Goal: Task Accomplishment & Management: Manage account settings

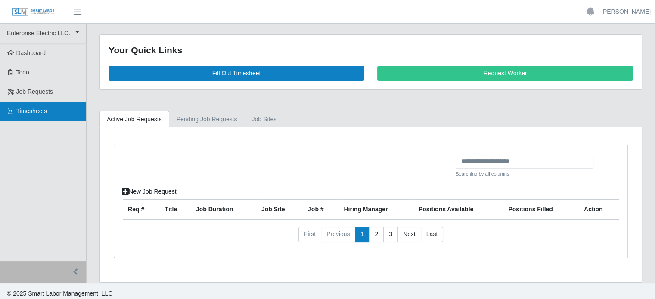
click at [47, 115] on link "Timesheets" at bounding box center [43, 111] width 86 height 19
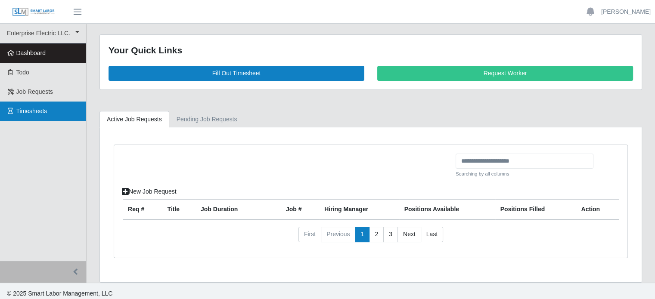
click at [29, 108] on span "Timesheets" at bounding box center [31, 111] width 31 height 7
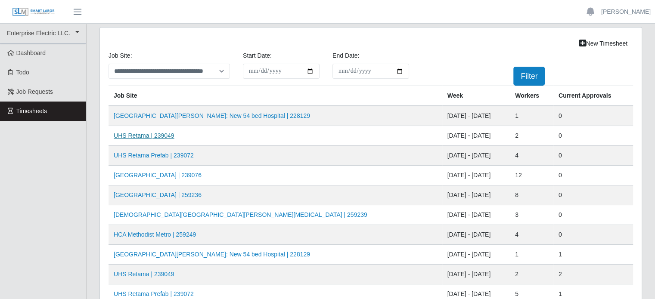
click at [145, 134] on link "UHS Retama | 239049" at bounding box center [144, 135] width 61 height 7
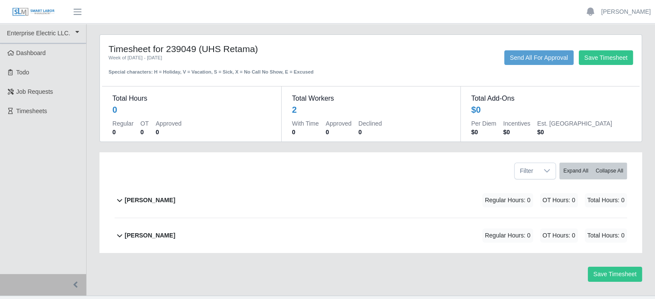
click at [162, 200] on b "[PERSON_NAME]" at bounding box center [150, 200] width 50 height 9
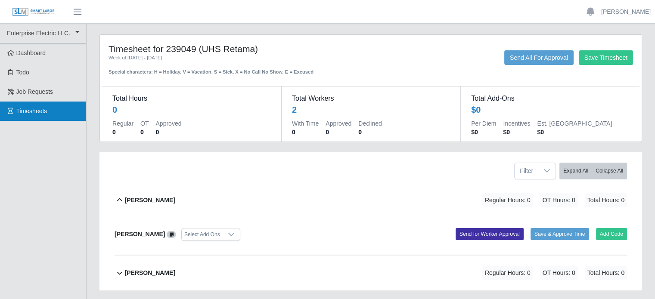
click at [39, 108] on span "Timesheets" at bounding box center [31, 111] width 31 height 7
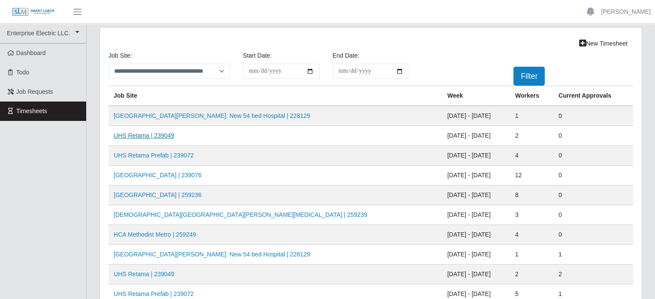
click at [156, 136] on link "UHS Retama | 239049" at bounding box center [144, 135] width 61 height 7
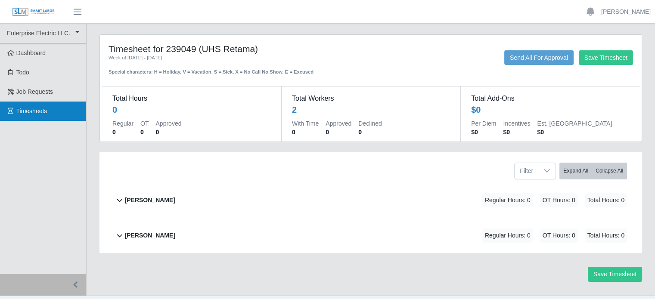
click at [48, 112] on link "Timesheets" at bounding box center [43, 111] width 86 height 19
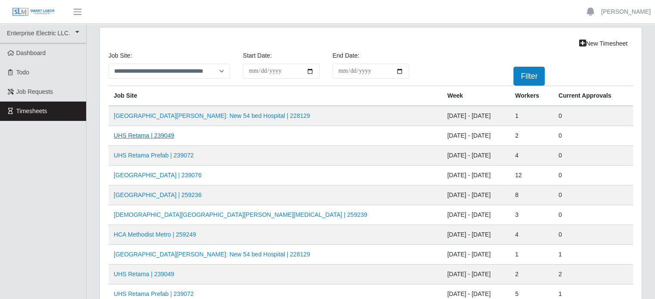
click at [152, 136] on link "UHS Retama | 239049" at bounding box center [144, 135] width 61 height 7
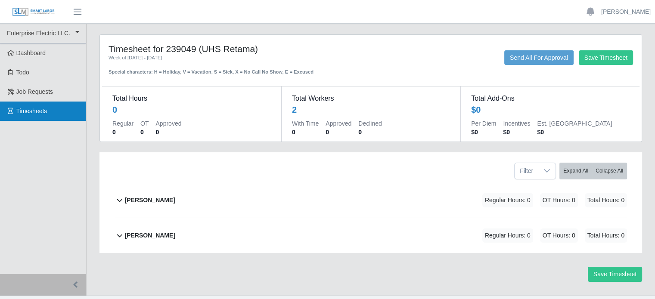
click at [59, 107] on link "Timesheets" at bounding box center [43, 111] width 86 height 19
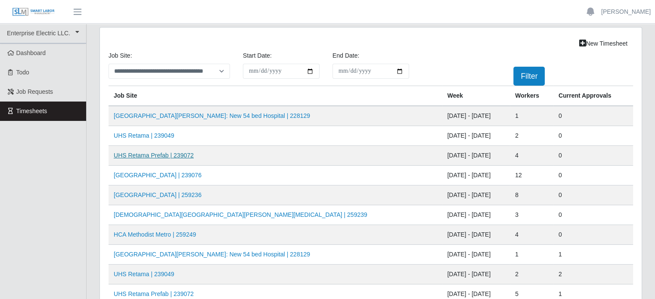
click at [152, 153] on link "UHS Retama Prefab | 239072" at bounding box center [154, 155] width 80 height 7
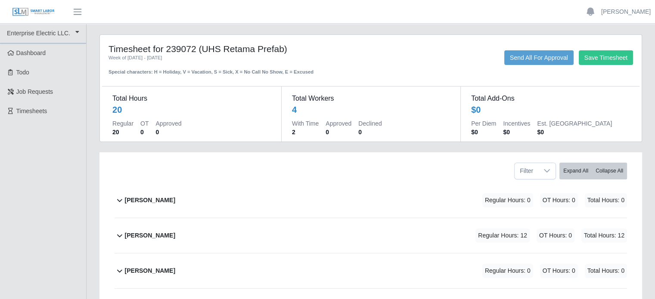
click at [150, 237] on b "[PERSON_NAME]" at bounding box center [150, 235] width 50 height 9
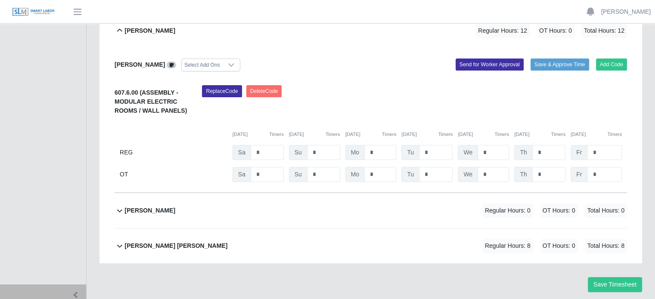
scroll to position [232, 0]
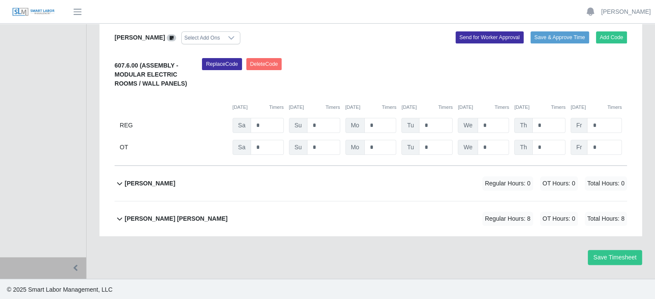
click at [142, 220] on b "[PERSON_NAME] [PERSON_NAME]" at bounding box center [176, 219] width 103 height 9
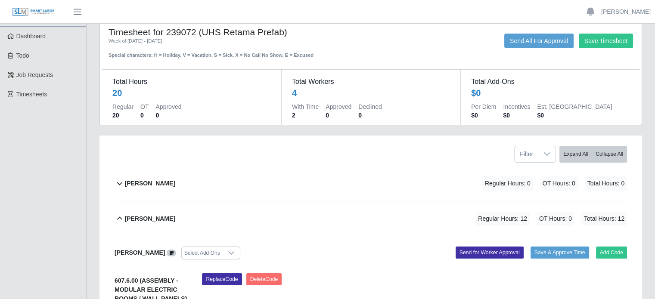
scroll to position [0, 0]
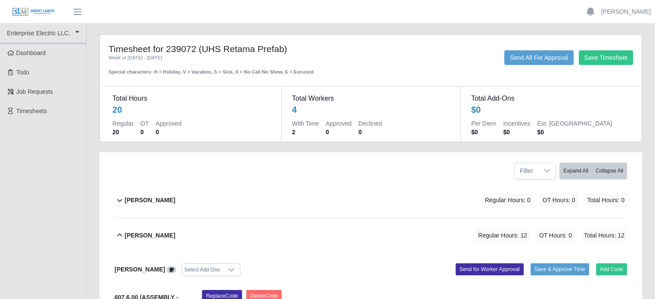
click at [154, 200] on b "[PERSON_NAME]" at bounding box center [150, 200] width 50 height 9
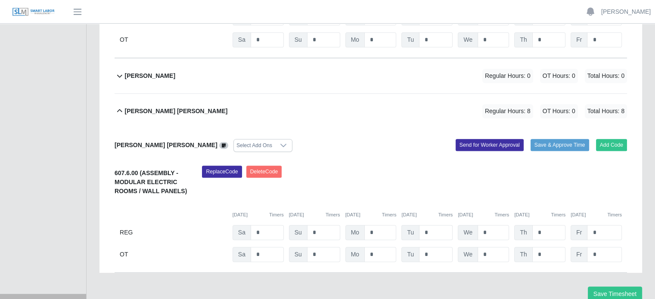
scroll to position [414, 0]
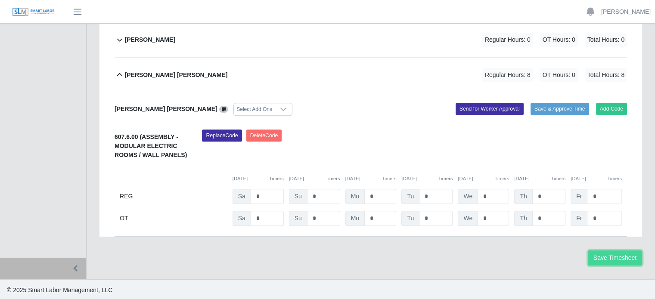
click at [602, 256] on button "Save Timesheet" at bounding box center [615, 258] width 54 height 15
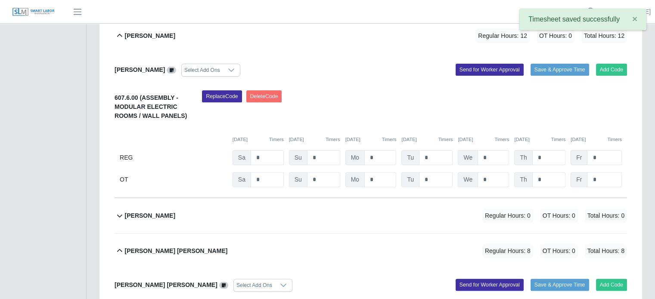
scroll to position [241, 0]
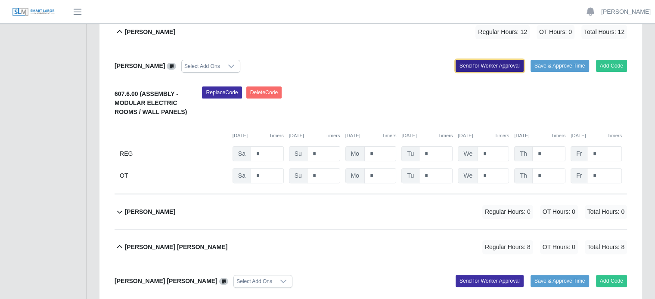
click at [477, 68] on button "Send for Worker Approval" at bounding box center [490, 66] width 68 height 12
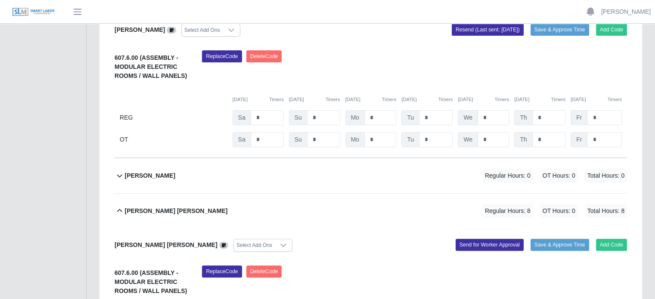
scroll to position [302, 0]
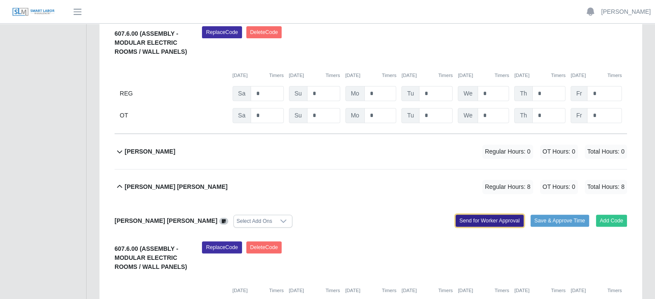
click at [480, 220] on button "Send for Worker Approval" at bounding box center [490, 221] width 68 height 12
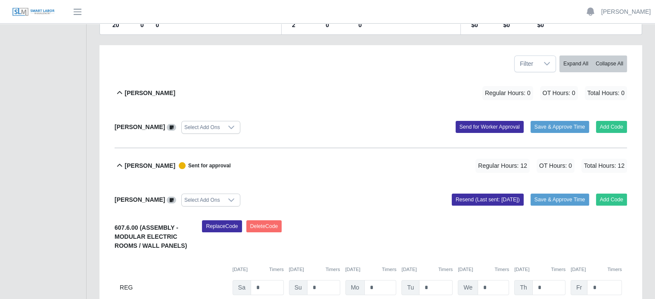
scroll to position [0, 0]
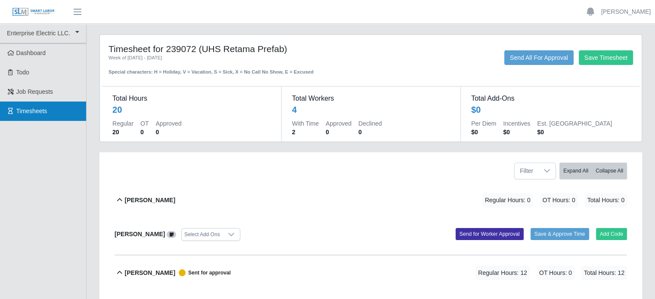
click at [29, 109] on span "Timesheets" at bounding box center [31, 111] width 31 height 7
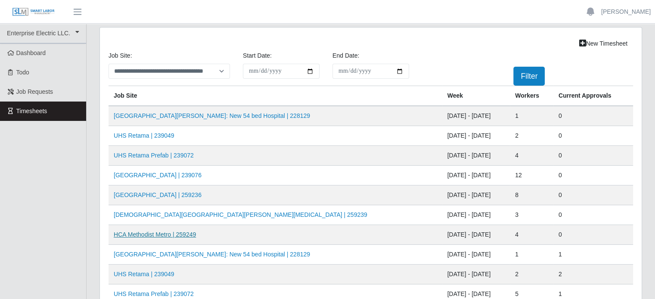
click at [162, 235] on link "HCA Methodist Metro | 259249" at bounding box center [155, 234] width 82 height 7
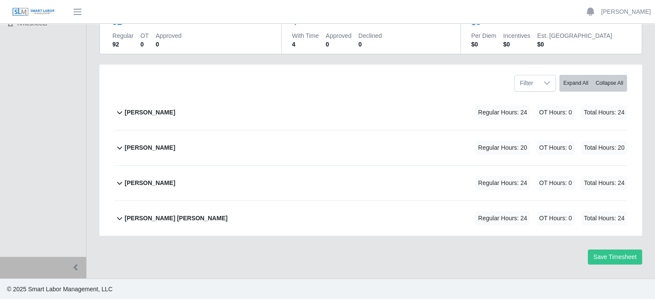
click at [134, 219] on b "[PERSON_NAME] [PERSON_NAME]" at bounding box center [176, 218] width 103 height 9
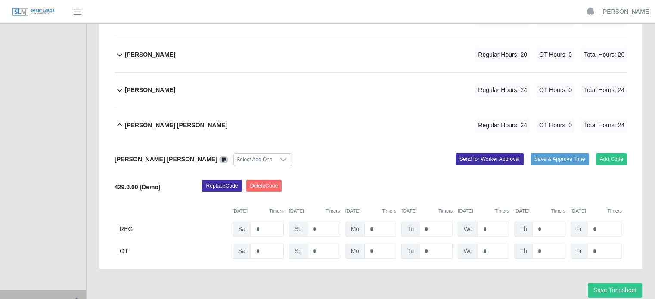
scroll to position [214, 0]
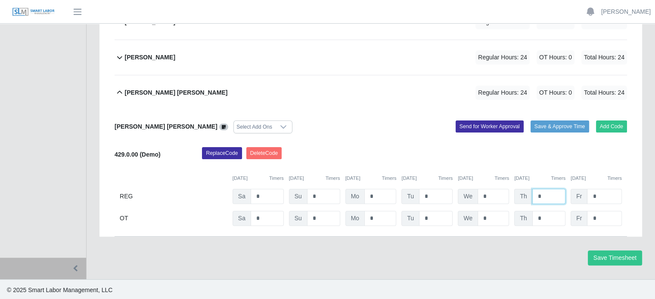
drag, startPoint x: 542, startPoint y: 193, endPoint x: 524, endPoint y: 191, distance: 18.2
click at [524, 191] on div "Th *" at bounding box center [540, 196] width 51 height 15
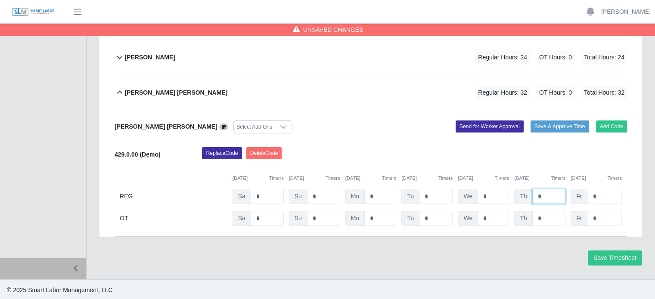
type input "*"
click at [609, 222] on input "*" at bounding box center [604, 218] width 35 height 15
drag, startPoint x: 606, startPoint y: 218, endPoint x: 577, endPoint y: 213, distance: 29.8
click at [577, 213] on div "Fr *" at bounding box center [596, 218] width 51 height 15
type input "*"
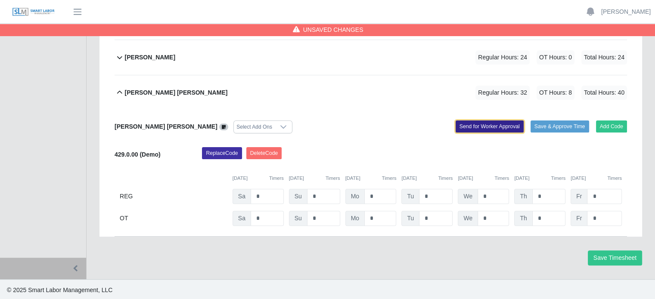
click at [487, 127] on button "Send for Worker Approval" at bounding box center [490, 127] width 68 height 12
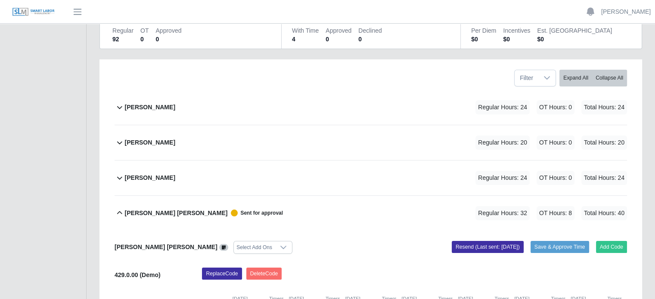
scroll to position [84, 0]
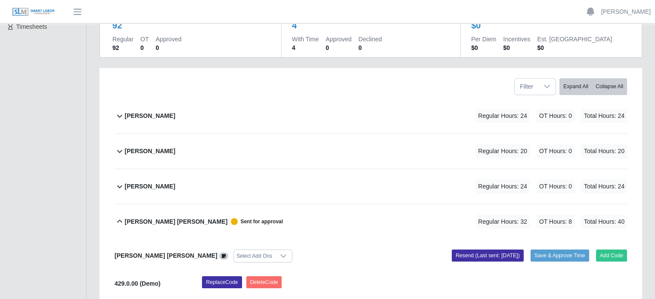
click at [144, 181] on div "[PERSON_NAME]" at bounding box center [150, 187] width 50 height 14
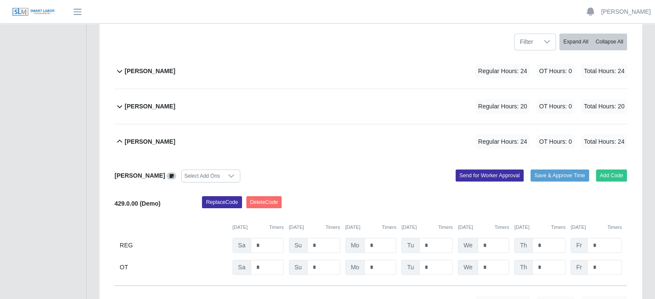
scroll to position [214, 0]
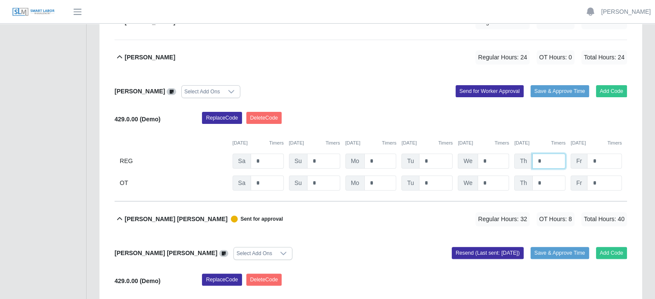
drag, startPoint x: 545, startPoint y: 160, endPoint x: 508, endPoint y: 154, distance: 37.5
click at [508, 154] on div "REG Sa * Su * Mo * Tu * We * Th * Fr *" at bounding box center [371, 161] width 513 height 15
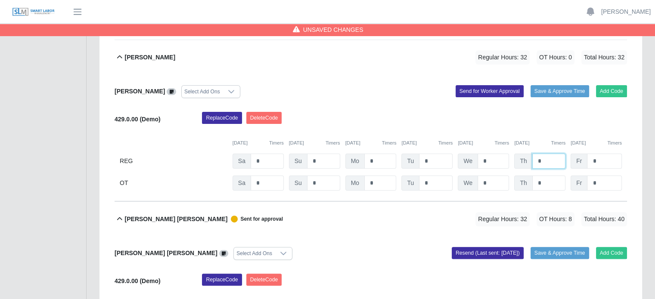
type input "*"
drag, startPoint x: 596, startPoint y: 161, endPoint x: 576, endPoint y: 157, distance: 20.5
click at [576, 157] on div "Fr *" at bounding box center [596, 161] width 51 height 15
type input "*"
click at [493, 91] on button "Send for Worker Approval" at bounding box center [490, 91] width 68 height 12
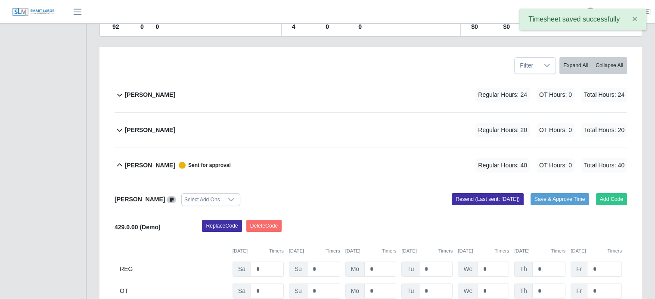
scroll to position [84, 0]
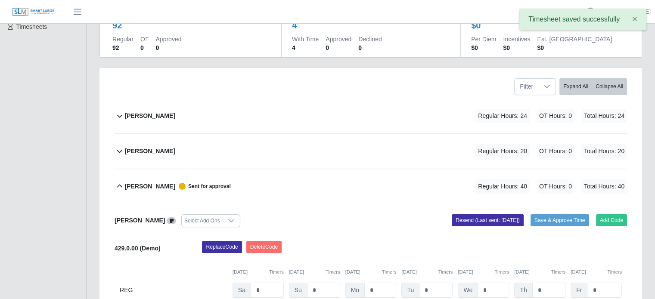
click at [148, 148] on b "[PERSON_NAME]" at bounding box center [150, 151] width 50 height 9
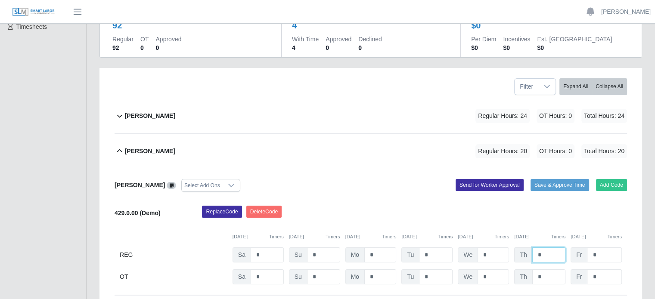
drag, startPoint x: 551, startPoint y: 255, endPoint x: 520, endPoint y: 249, distance: 32.0
click at [522, 250] on div "Th *" at bounding box center [540, 255] width 51 height 15
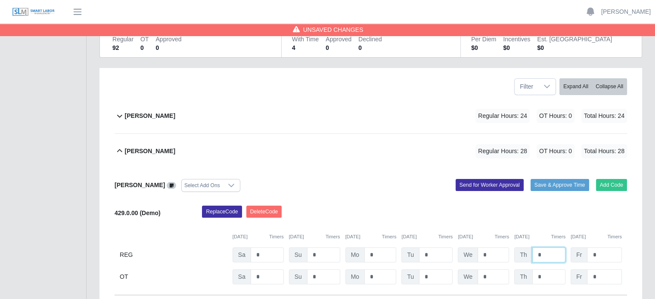
type input "*"
click at [596, 276] on input "*" at bounding box center [604, 277] width 35 height 15
drag, startPoint x: 601, startPoint y: 278, endPoint x: 583, endPoint y: 273, distance: 17.9
click at [583, 273] on div "Fr *" at bounding box center [596, 277] width 51 height 15
type input "*"
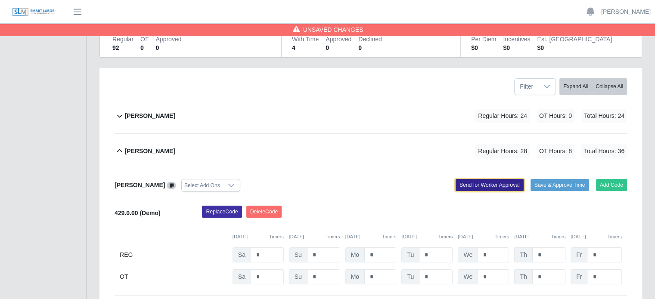
click at [503, 189] on button "Send for Worker Approval" at bounding box center [490, 185] width 68 height 12
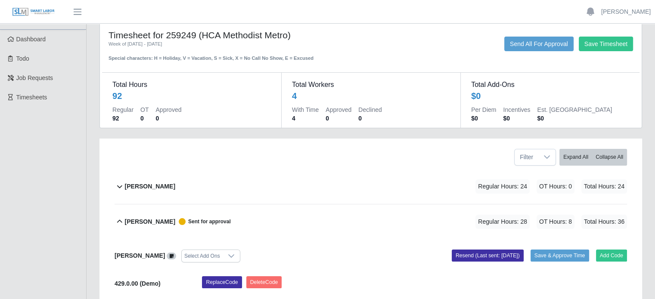
scroll to position [0, 0]
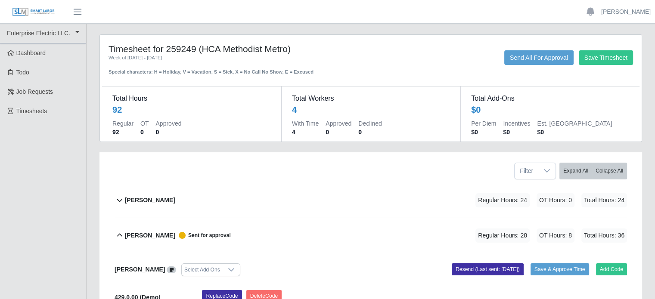
click at [153, 205] on div "[PERSON_NAME]" at bounding box center [150, 200] width 50 height 14
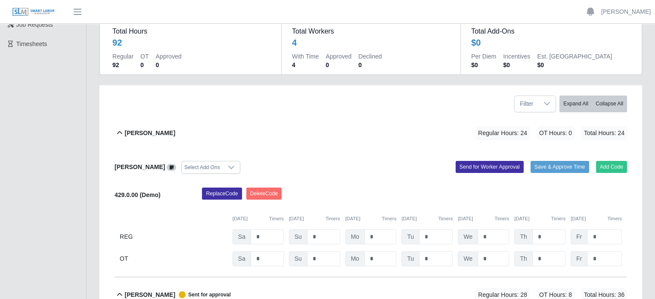
scroll to position [172, 0]
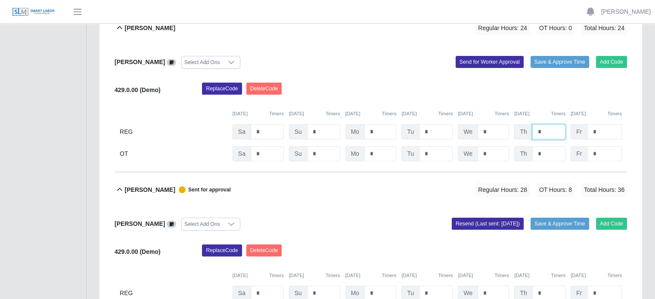
drag, startPoint x: 546, startPoint y: 132, endPoint x: 531, endPoint y: 129, distance: 15.8
click at [531, 129] on div "Th *" at bounding box center [540, 132] width 51 height 15
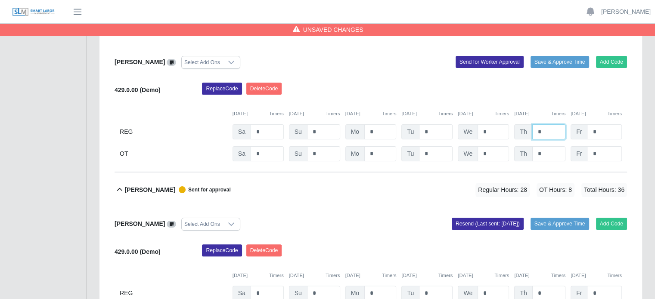
type input "*"
click at [600, 154] on input "*" at bounding box center [604, 154] width 35 height 15
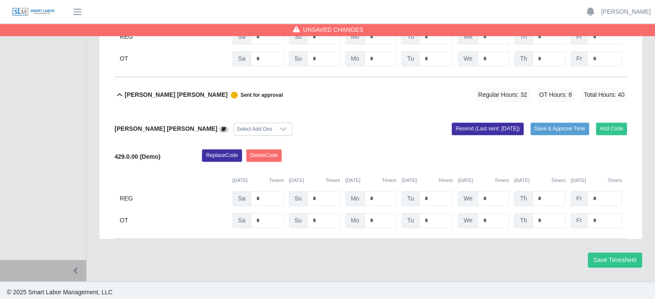
scroll to position [593, 0]
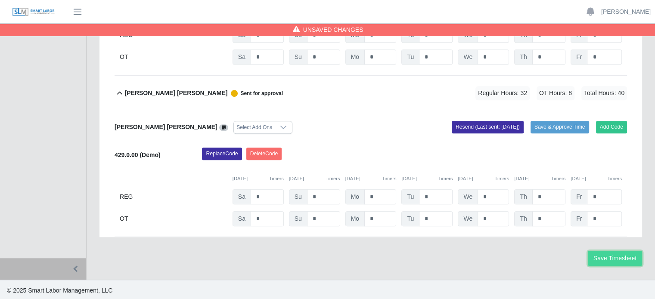
click at [629, 259] on button "Save Timesheet" at bounding box center [615, 258] width 54 height 15
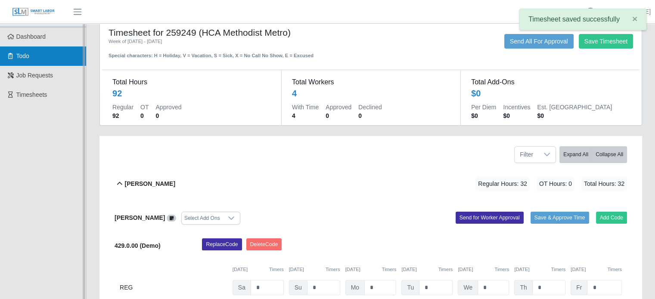
scroll to position [0, 0]
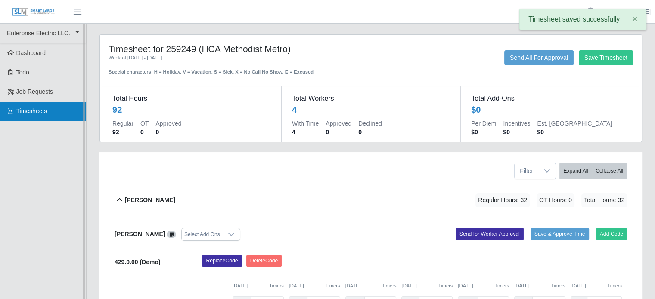
click at [33, 109] on span "Timesheets" at bounding box center [31, 111] width 31 height 7
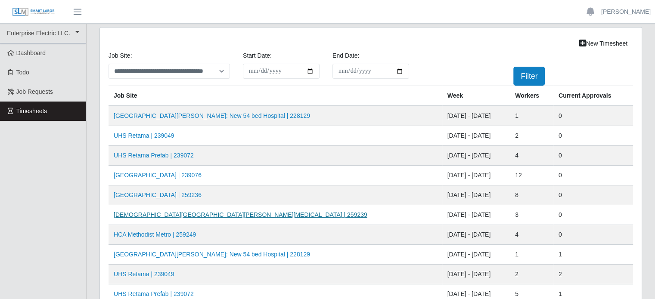
click at [168, 214] on link "Methodist Westover Hills ICU | 259239" at bounding box center [241, 215] width 254 height 7
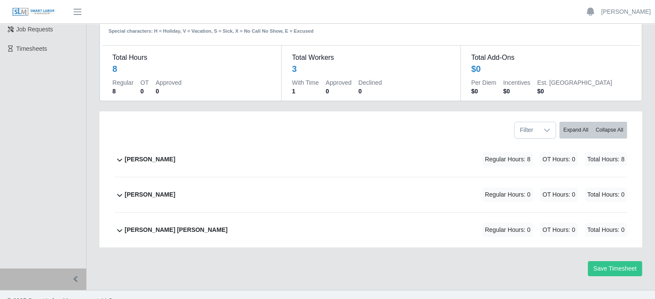
scroll to position [63, 0]
click at [142, 154] on b "[PERSON_NAME]" at bounding box center [150, 158] width 50 height 9
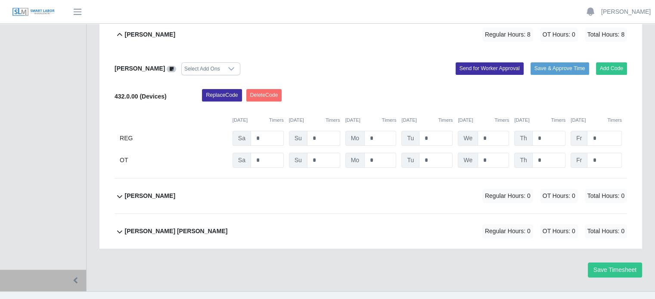
scroll to position [190, 0]
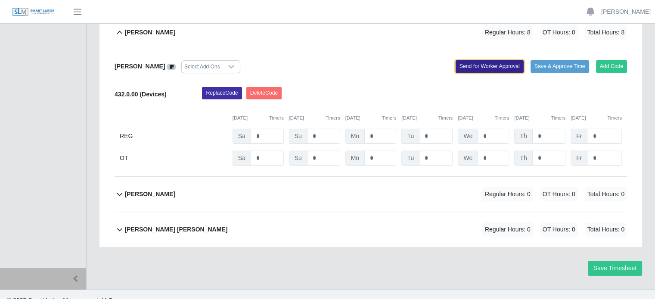
click at [495, 60] on button "Send for Worker Approval" at bounding box center [490, 66] width 68 height 12
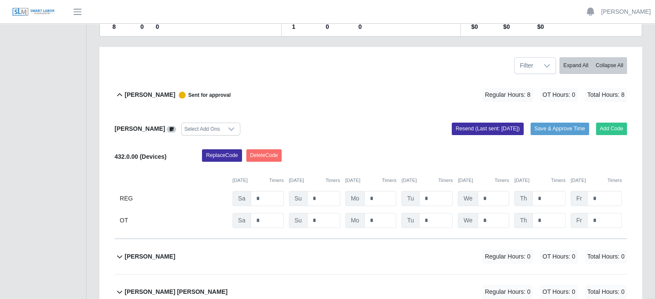
scroll to position [60, 0]
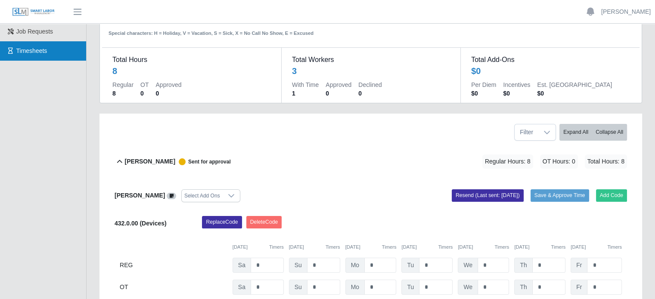
click at [33, 56] on link "Timesheets" at bounding box center [43, 50] width 86 height 19
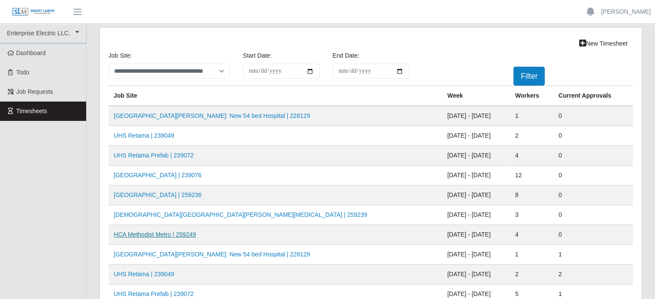
click at [153, 234] on link "HCA Methodist Metro | 259249" at bounding box center [155, 234] width 82 height 7
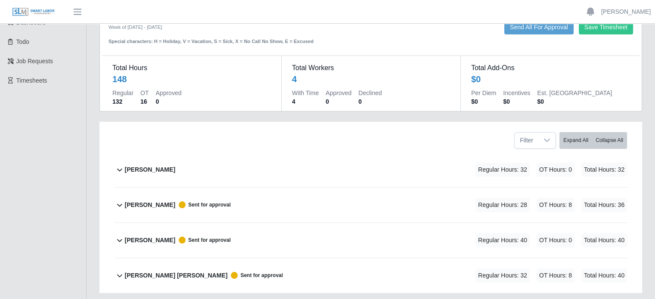
scroll to position [43, 0]
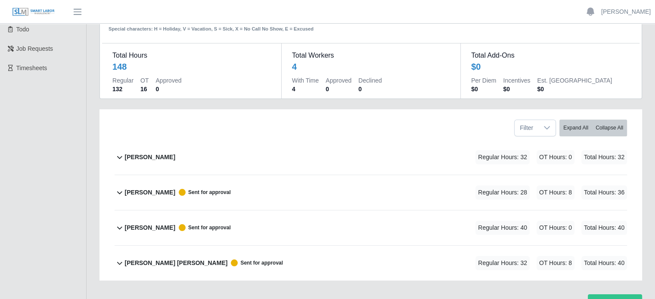
click at [150, 158] on b "[PERSON_NAME]" at bounding box center [150, 157] width 50 height 9
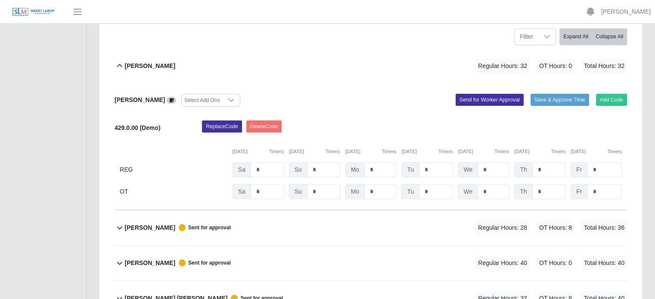
scroll to position [172, 0]
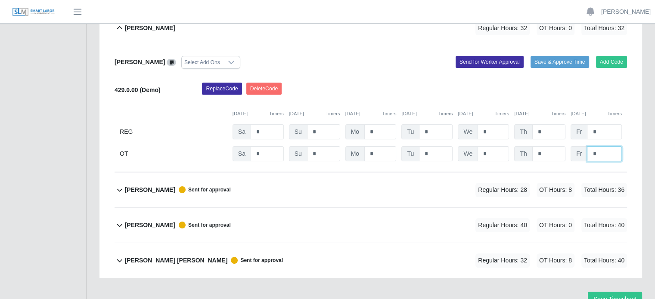
drag, startPoint x: 601, startPoint y: 154, endPoint x: 589, endPoint y: 152, distance: 12.3
click at [589, 152] on input "*" at bounding box center [604, 154] width 35 height 15
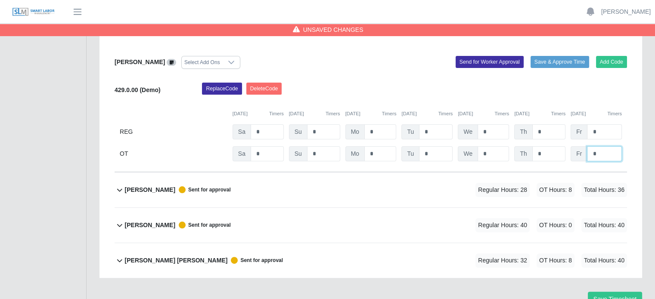
type input "*"
click at [607, 131] on input "*" at bounding box center [604, 132] width 35 height 15
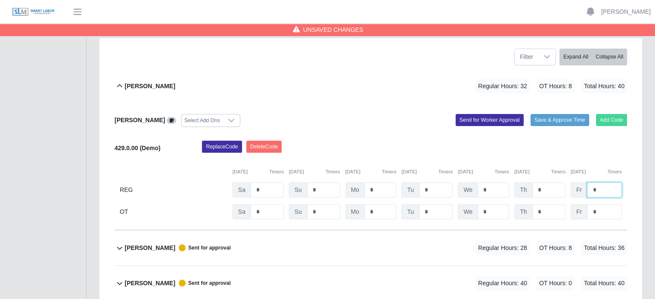
scroll to position [129, 0]
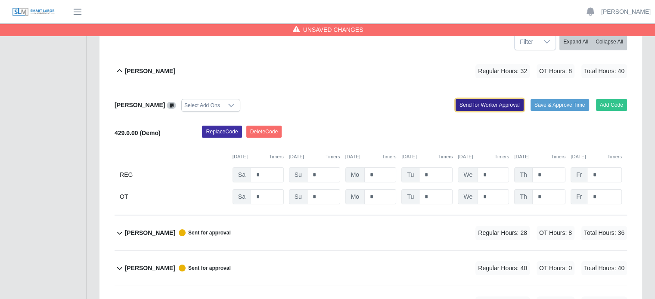
click at [492, 101] on button "Send for Worker Approval" at bounding box center [490, 105] width 68 height 12
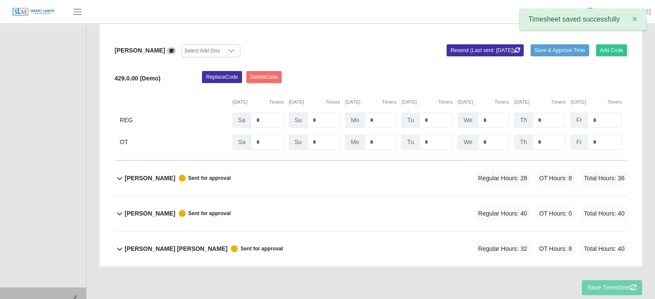
scroll to position [214, 0]
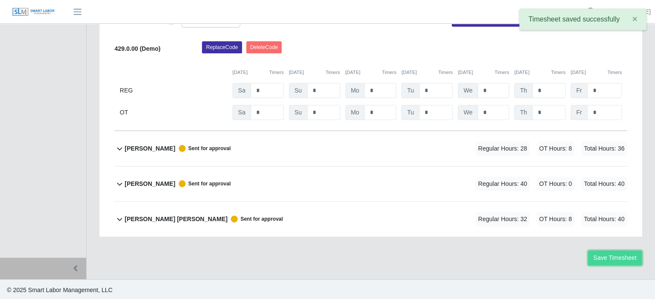
click at [627, 256] on button "Save Timesheet" at bounding box center [615, 258] width 54 height 15
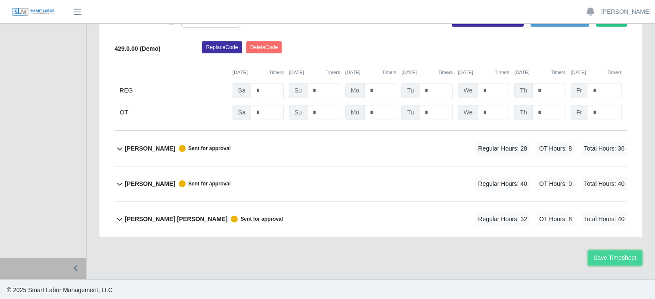
click at [614, 253] on button "Save Timesheet" at bounding box center [615, 258] width 54 height 15
